Goal: Book appointment/travel/reservation

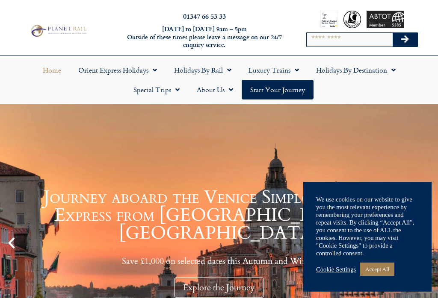
click at [215, 74] on link "Holidays by Rail" at bounding box center [202, 70] width 74 height 20
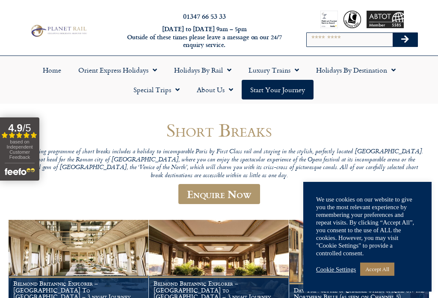
click at [397, 69] on link "Holidays by Destination" at bounding box center [355, 70] width 97 height 20
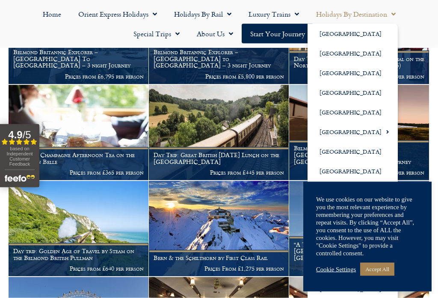
scroll to position [232, 0]
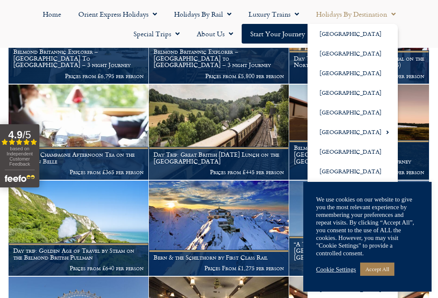
click at [389, 276] on link "Accept All" at bounding box center [377, 269] width 34 height 13
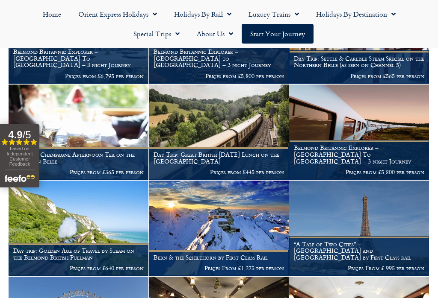
click at [391, 16] on span "Menu" at bounding box center [391, 13] width 9 height 15
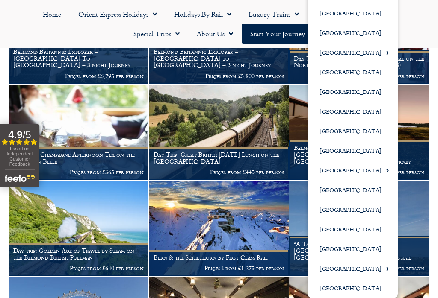
click at [342, 267] on link "[GEOGRAPHIC_DATA]" at bounding box center [352, 269] width 90 height 20
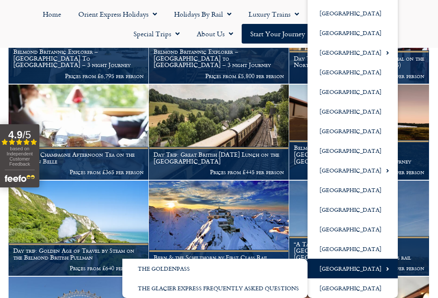
click at [348, 267] on link "[GEOGRAPHIC_DATA]" at bounding box center [352, 269] width 90 height 20
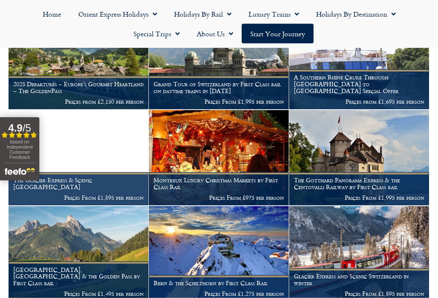
scroll to position [267, 0]
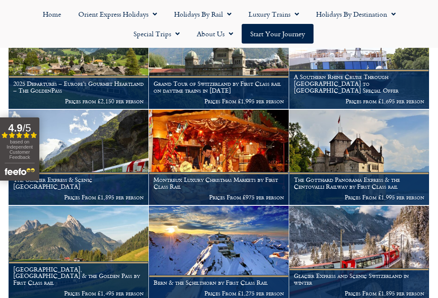
click at [252, 177] on h1 "Montreux Luxury Christmas Markets by First Class Rail" at bounding box center [219, 184] width 130 height 14
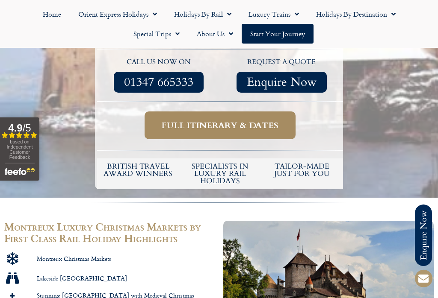
scroll to position [324, 0]
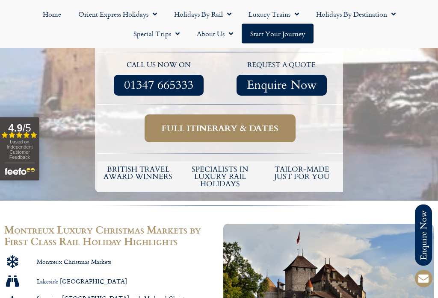
click at [259, 124] on span "Full itinerary & dates" at bounding box center [220, 129] width 117 height 11
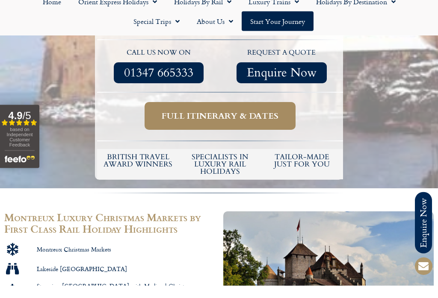
scroll to position [337, 0]
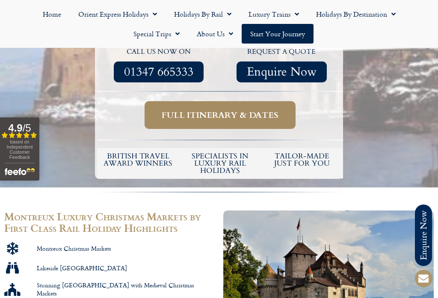
click at [255, 110] on span "Full itinerary & dates" at bounding box center [220, 115] width 117 height 11
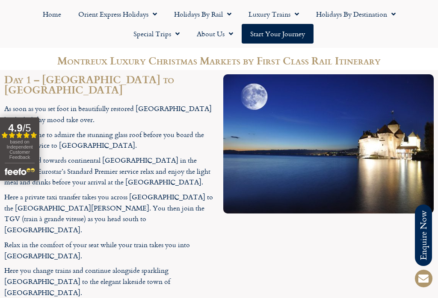
scroll to position [830, 0]
